Goal: Transaction & Acquisition: Purchase product/service

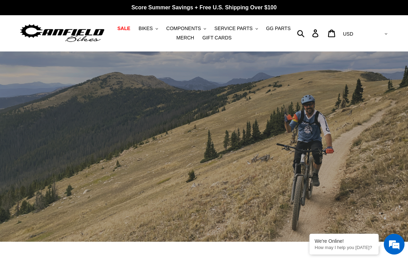
click at [153, 28] on span "BIKES" at bounding box center [146, 29] width 14 height 6
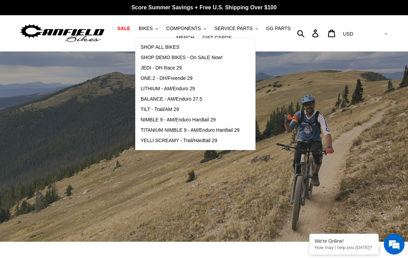
click at [170, 112] on span "TILT - Trail/AM 29" at bounding box center [160, 109] width 38 height 6
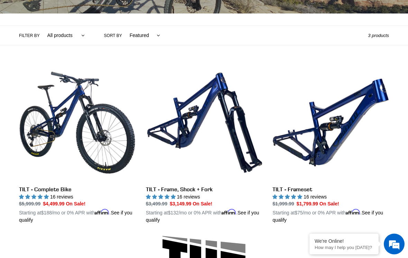
scroll to position [142, 0]
click at [83, 129] on link "TILT - Complete Bike" at bounding box center [77, 143] width 116 height 159
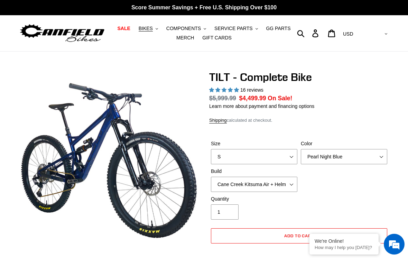
select select "highest-rating"
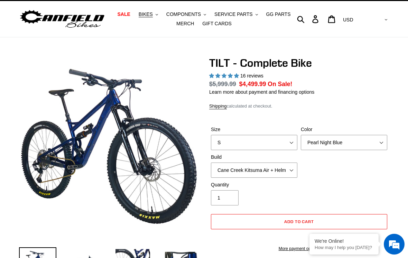
scroll to position [16, 0]
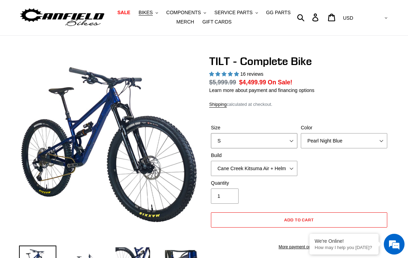
click at [293, 138] on select "S M L" at bounding box center [254, 140] width 86 height 15
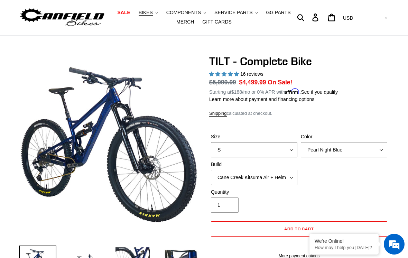
select select "L"
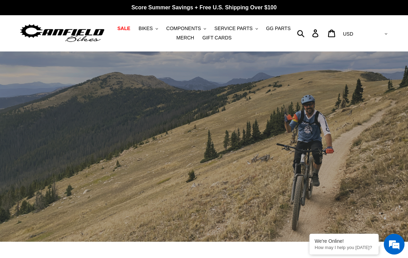
click at [150, 27] on span "BIKES" at bounding box center [146, 29] width 14 height 6
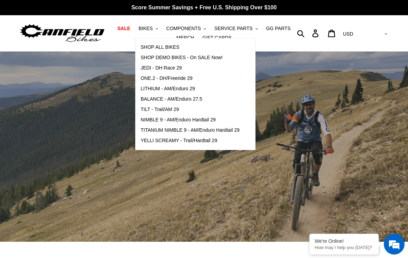
click at [159, 48] on span "SHOP ALL BIKES" at bounding box center [160, 47] width 39 height 6
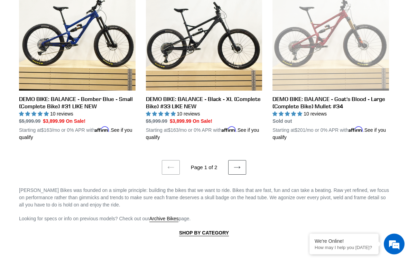
scroll to position [1433, 0]
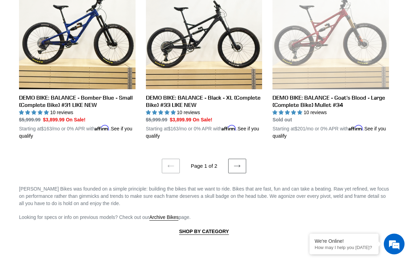
click at [241, 166] on link "Next page" at bounding box center [237, 166] width 18 height 15
